Goal: Transaction & Acquisition: Purchase product/service

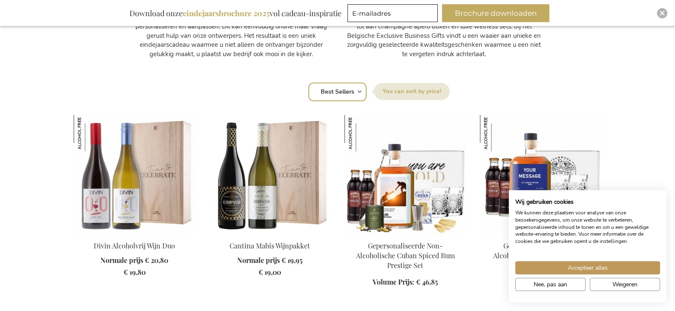
scroll to position [511, 0]
click at [601, 281] on button "Weigeren" at bounding box center [624, 284] width 70 height 13
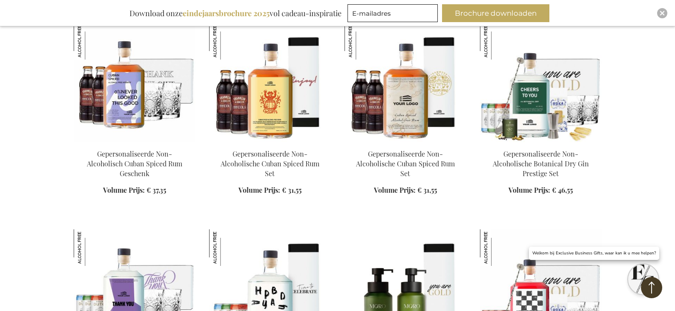
scroll to position [1021, 0]
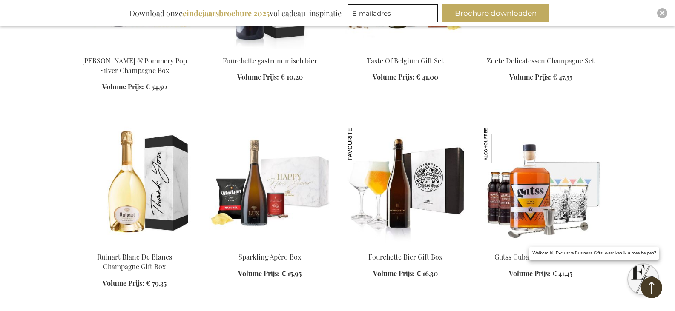
scroll to position [1830, 0]
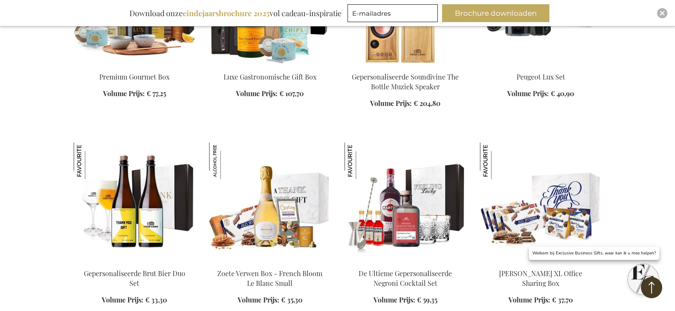
scroll to position [2085, 0]
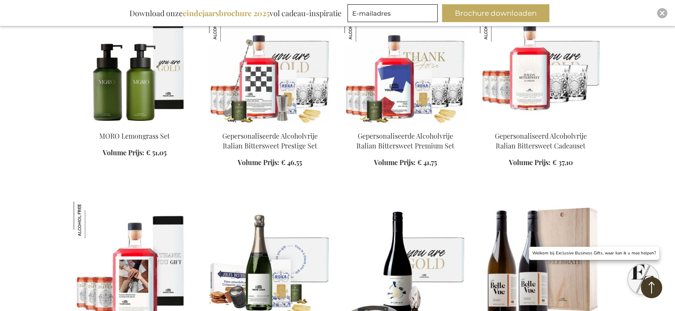
scroll to position [3022, 0]
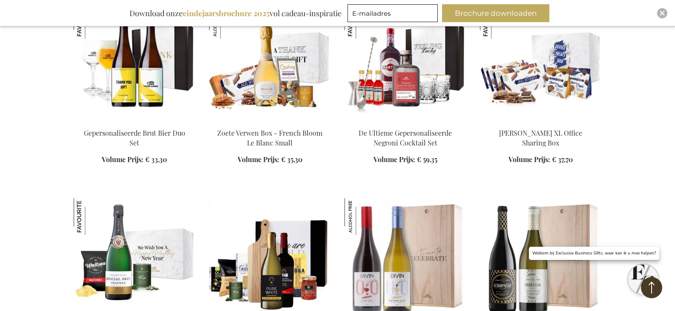
scroll to position [2171, 0]
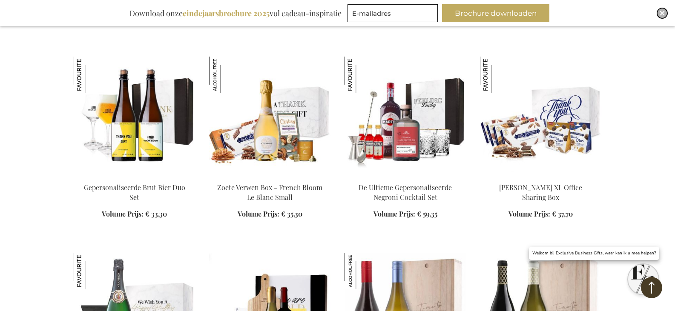
click at [664, 9] on div "Close" at bounding box center [662, 13] width 10 height 10
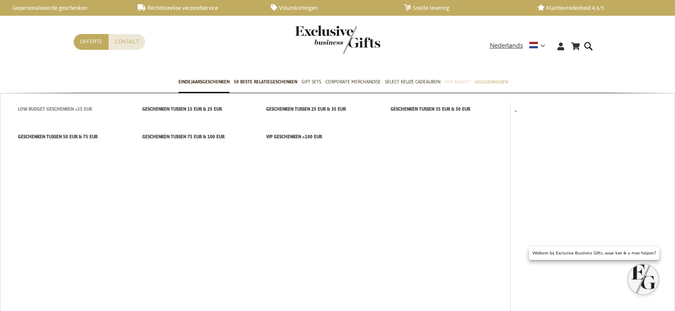
click at [34, 109] on span "Low budget Geschenken <15 EUR" at bounding box center [55, 109] width 74 height 9
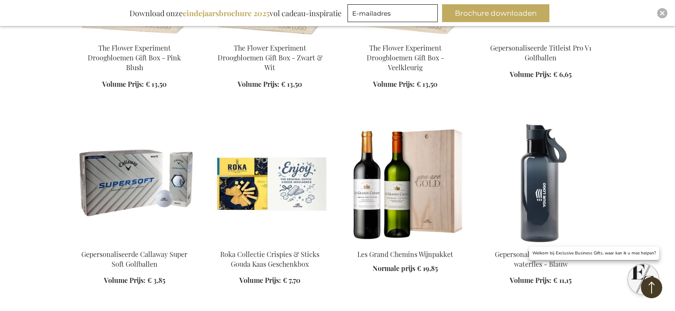
scroll to position [851, 0]
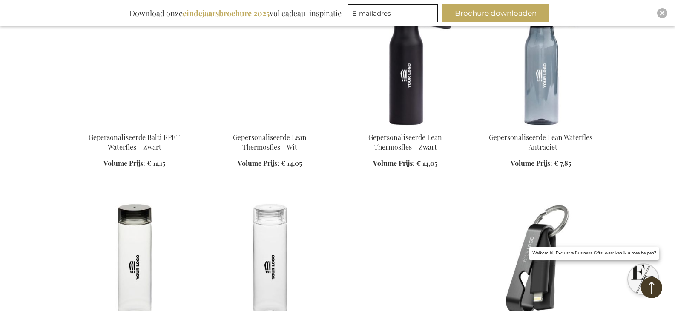
scroll to position [1234, 0]
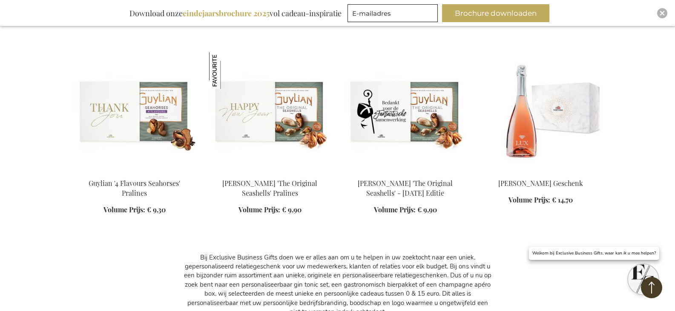
scroll to position [2128, 0]
